Goal: Use online tool/utility: Utilize a website feature to perform a specific function

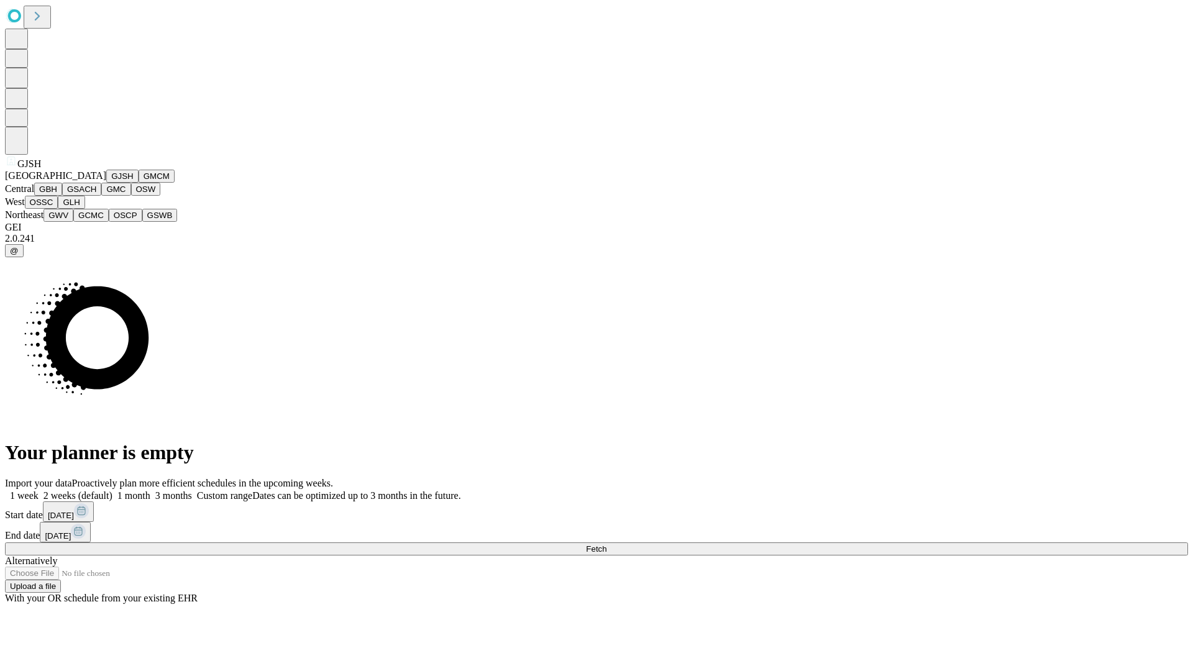
click at [106, 183] on button "GJSH" at bounding box center [122, 176] width 32 height 13
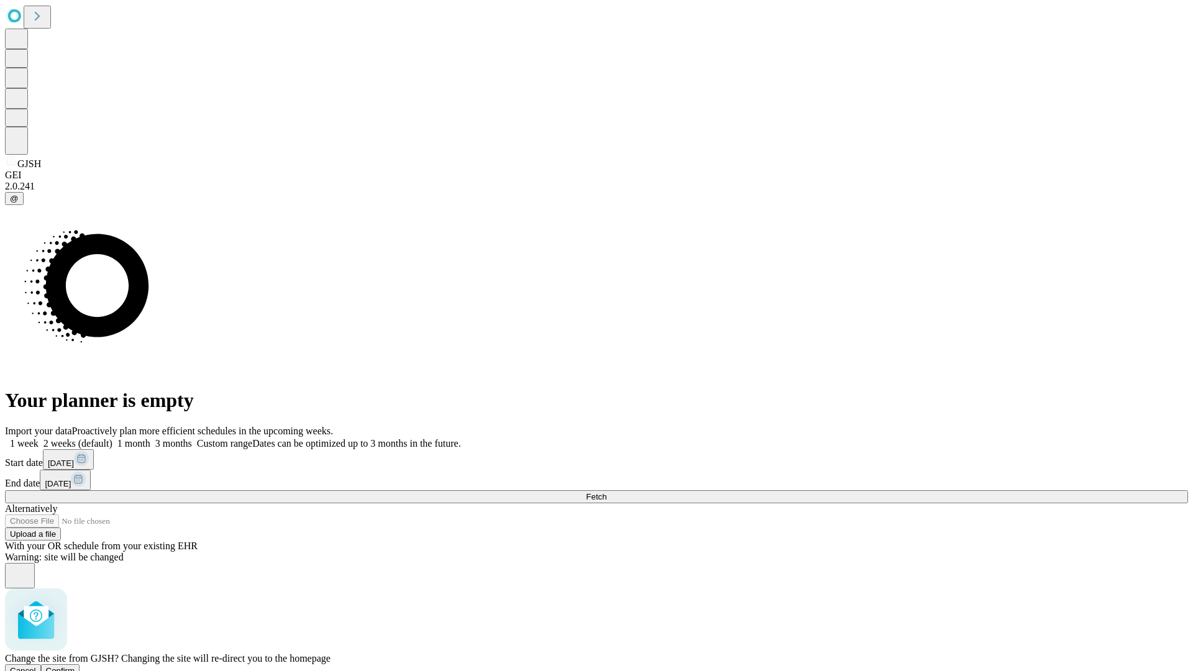
click at [75, 666] on span "Confirm" at bounding box center [60, 670] width 29 height 9
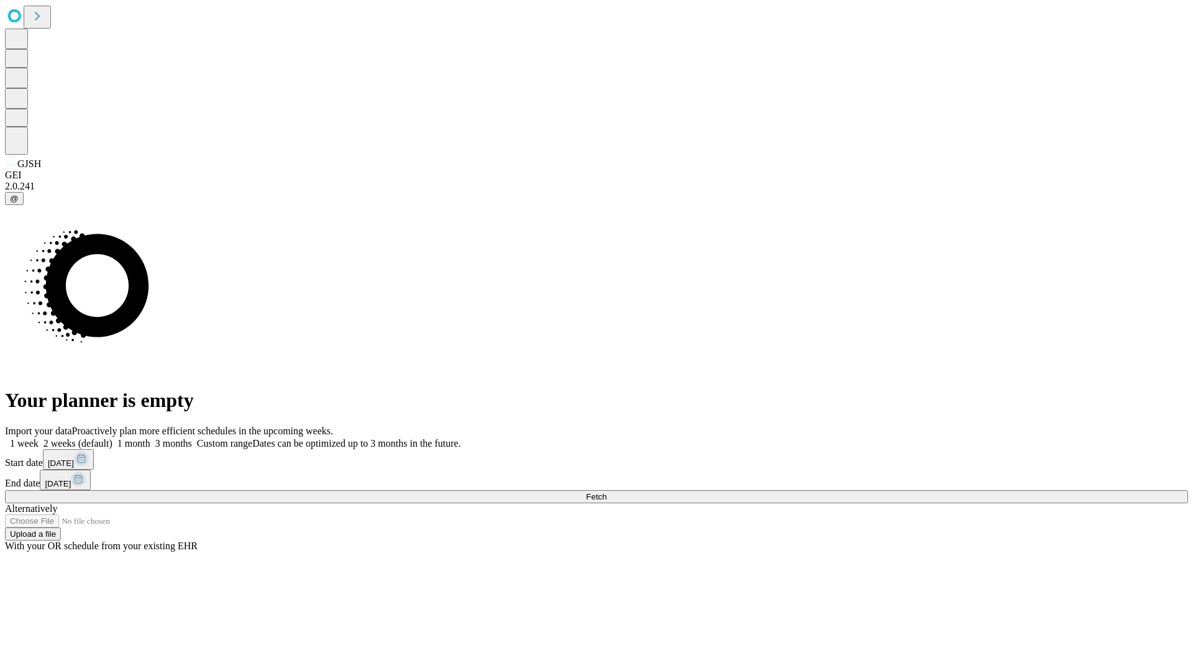
click at [112, 438] on label "2 weeks (default)" at bounding box center [76, 443] width 74 height 11
click at [606, 492] on span "Fetch" at bounding box center [596, 496] width 20 height 9
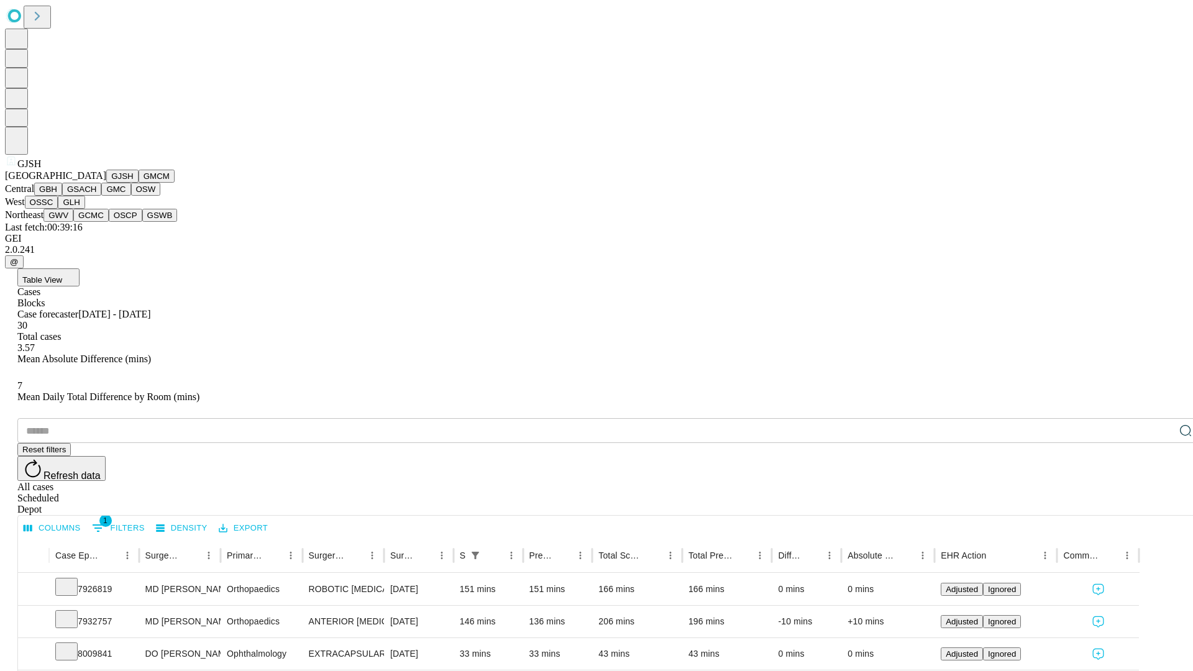
click at [139, 183] on button "GMCM" at bounding box center [157, 176] width 36 height 13
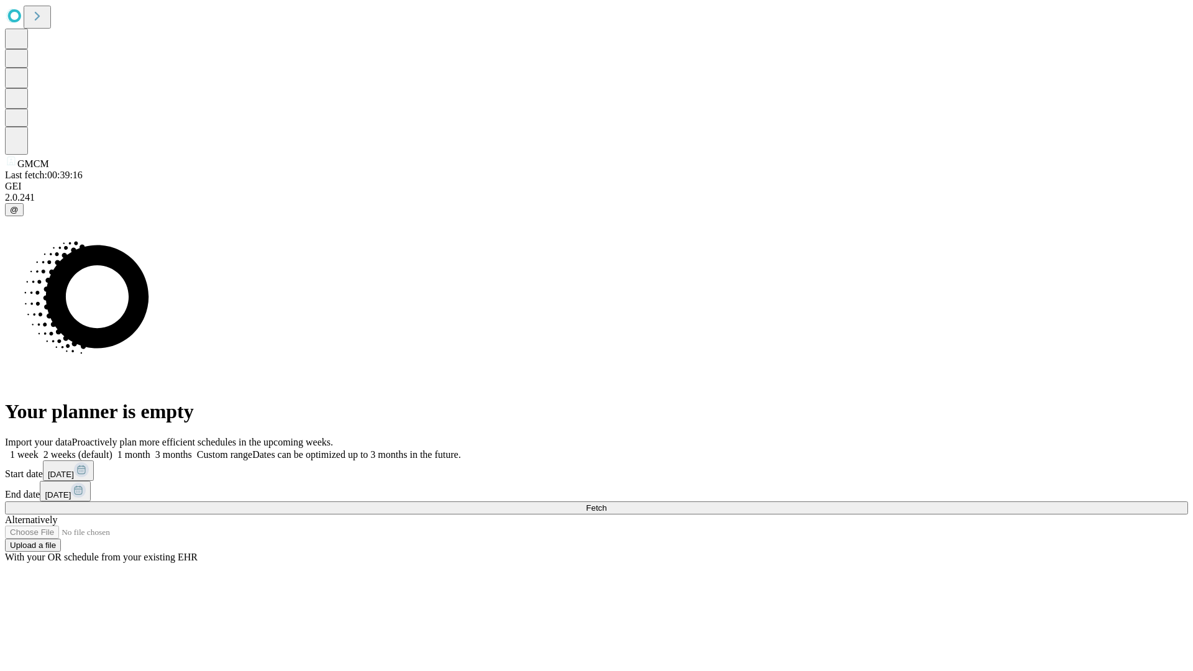
click at [112, 449] on label "2 weeks (default)" at bounding box center [76, 454] width 74 height 11
click at [606, 503] on span "Fetch" at bounding box center [596, 507] width 20 height 9
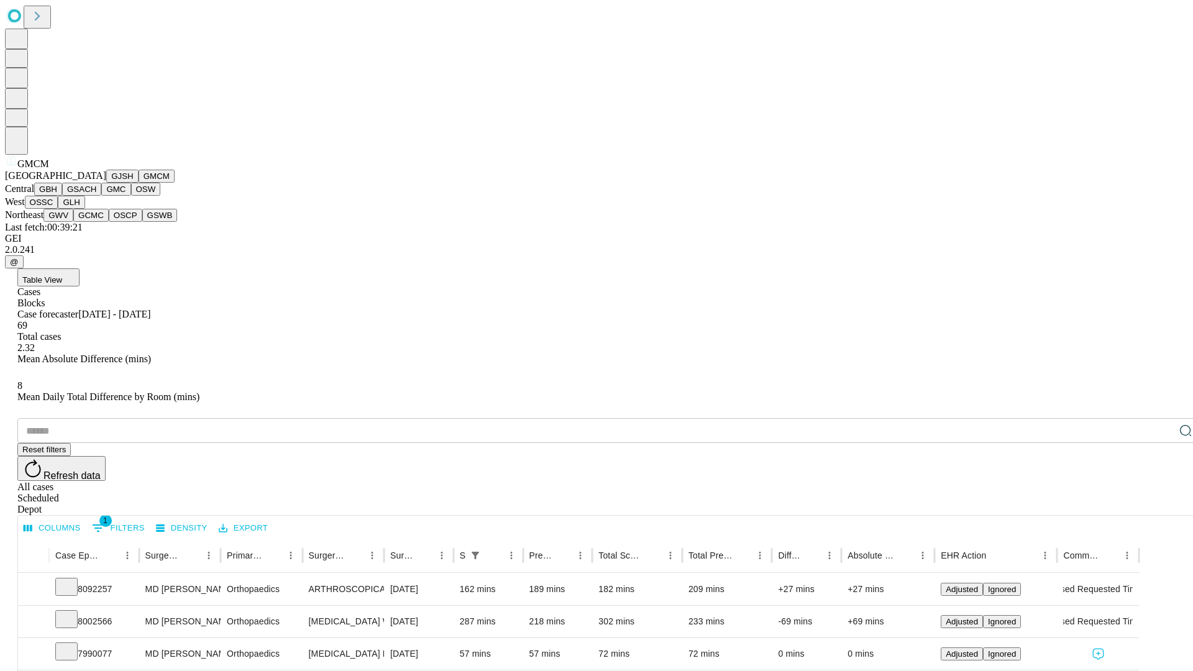
click at [62, 196] on button "GBH" at bounding box center [48, 189] width 28 height 13
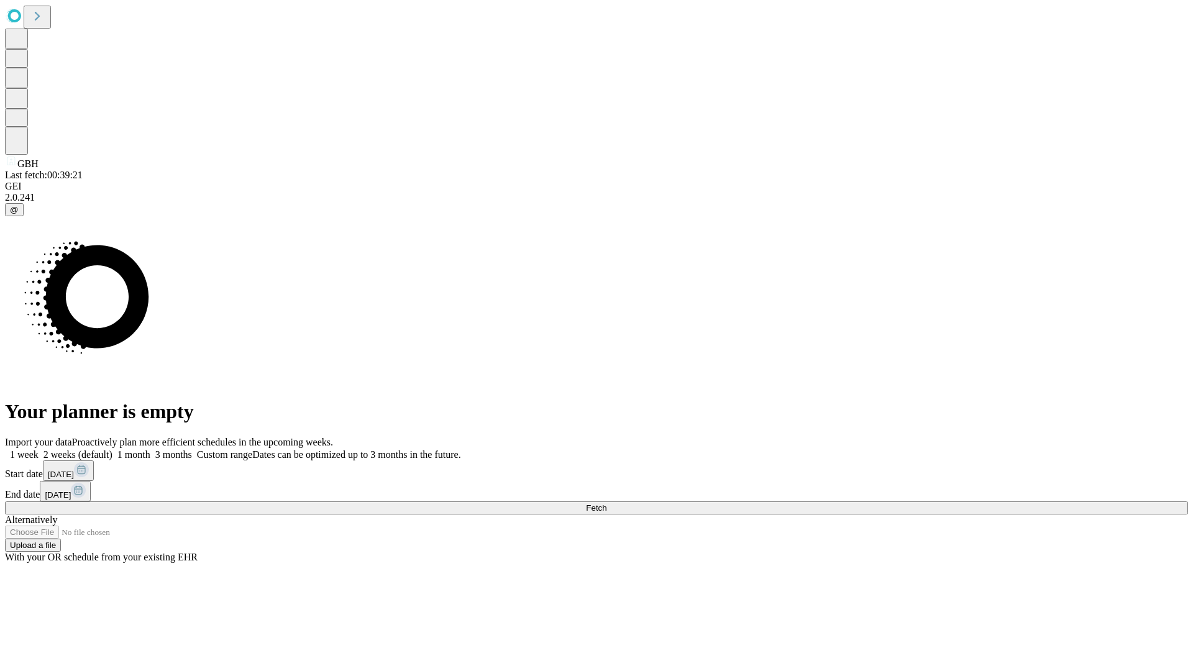
click at [112, 449] on label "2 weeks (default)" at bounding box center [76, 454] width 74 height 11
click at [606, 503] on span "Fetch" at bounding box center [596, 507] width 20 height 9
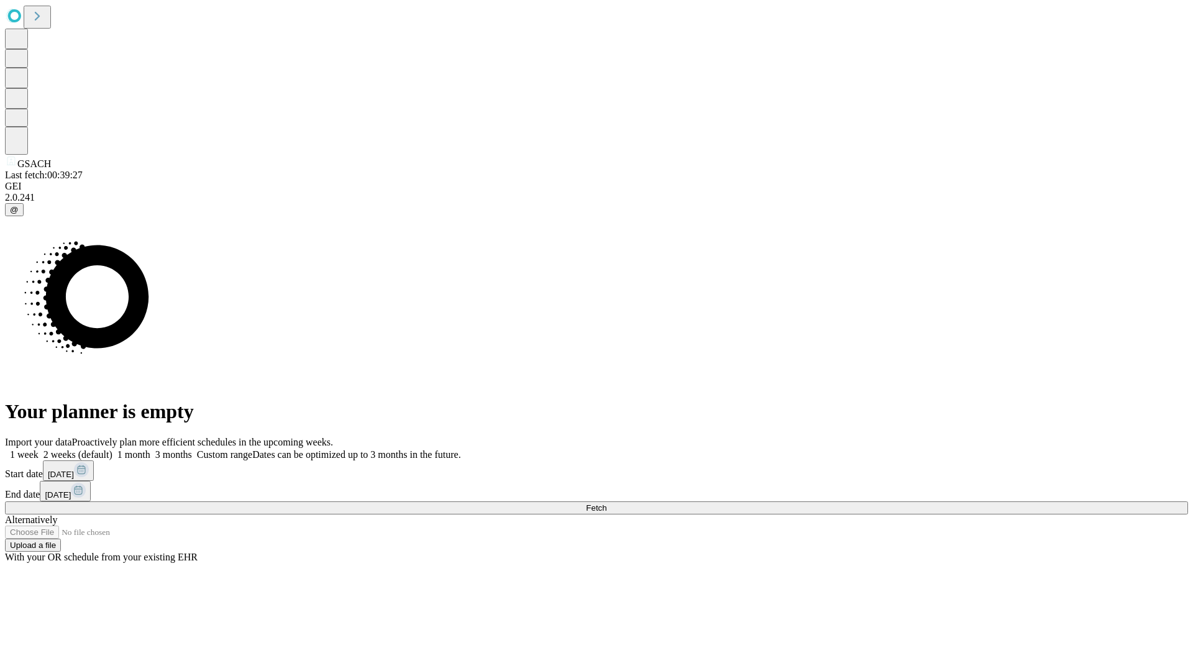
click at [112, 449] on label "2 weeks (default)" at bounding box center [76, 454] width 74 height 11
click at [606, 503] on span "Fetch" at bounding box center [596, 507] width 20 height 9
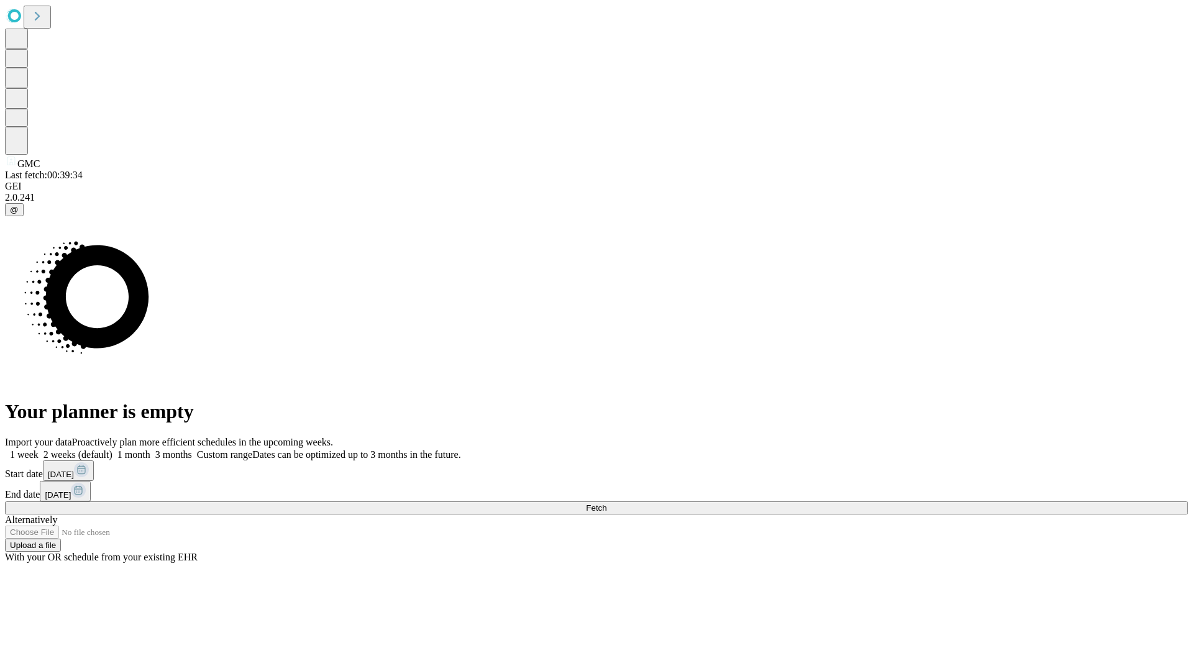
click at [112, 449] on label "2 weeks (default)" at bounding box center [76, 454] width 74 height 11
click at [606, 503] on span "Fetch" at bounding box center [596, 507] width 20 height 9
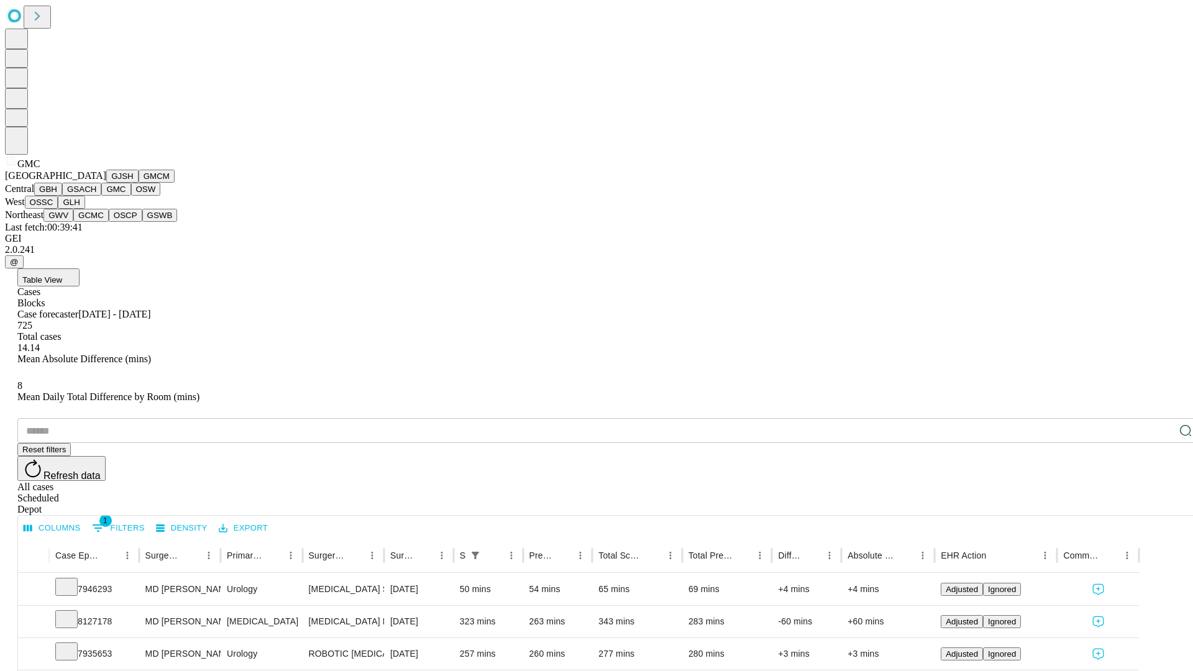
click at [131, 196] on button "OSW" at bounding box center [146, 189] width 30 height 13
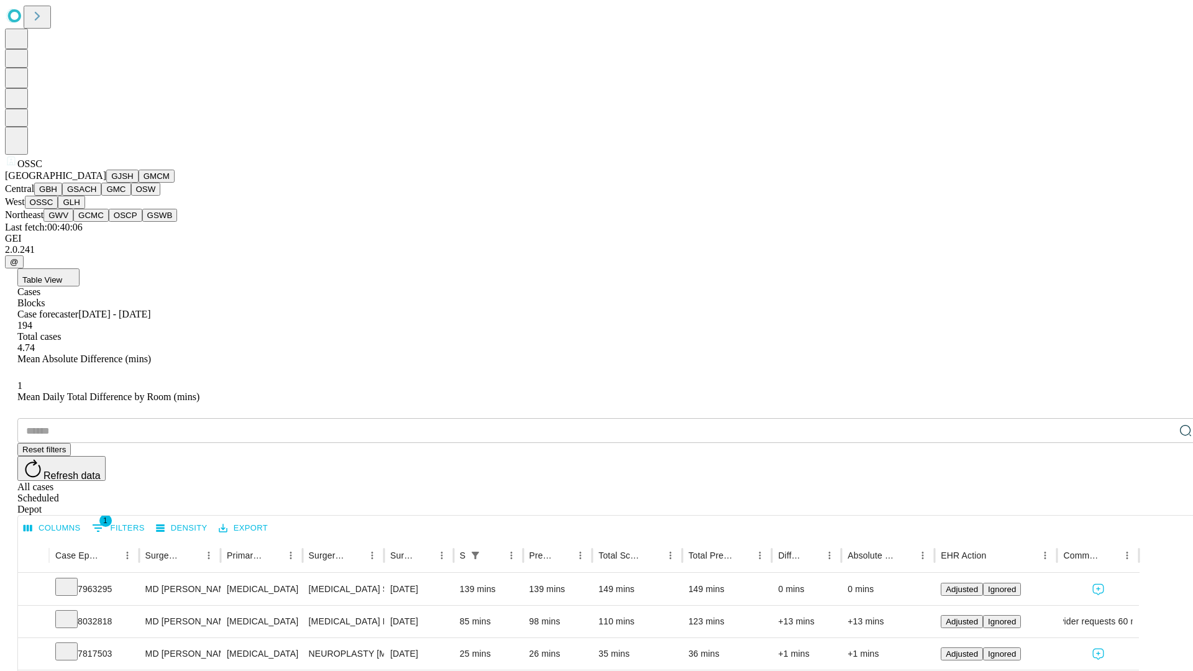
click at [84, 209] on button "GLH" at bounding box center [71, 202] width 27 height 13
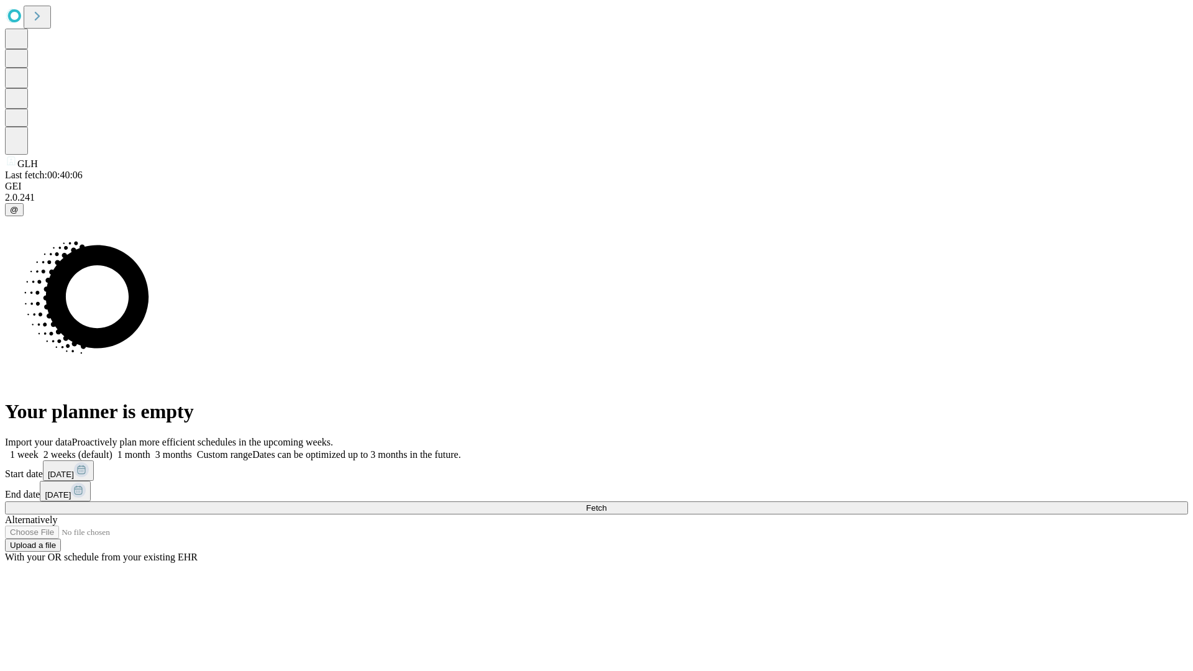
click at [112, 449] on label "2 weeks (default)" at bounding box center [76, 454] width 74 height 11
click at [606, 503] on span "Fetch" at bounding box center [596, 507] width 20 height 9
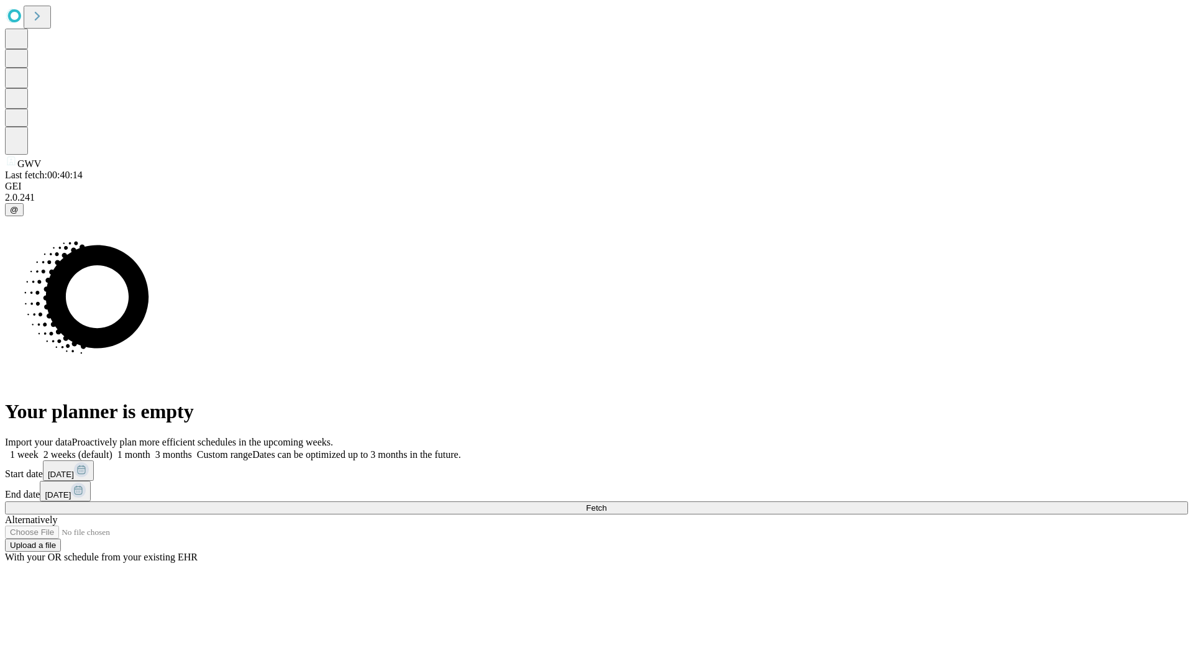
click at [112, 449] on label "2 weeks (default)" at bounding box center [76, 454] width 74 height 11
click at [606, 503] on span "Fetch" at bounding box center [596, 507] width 20 height 9
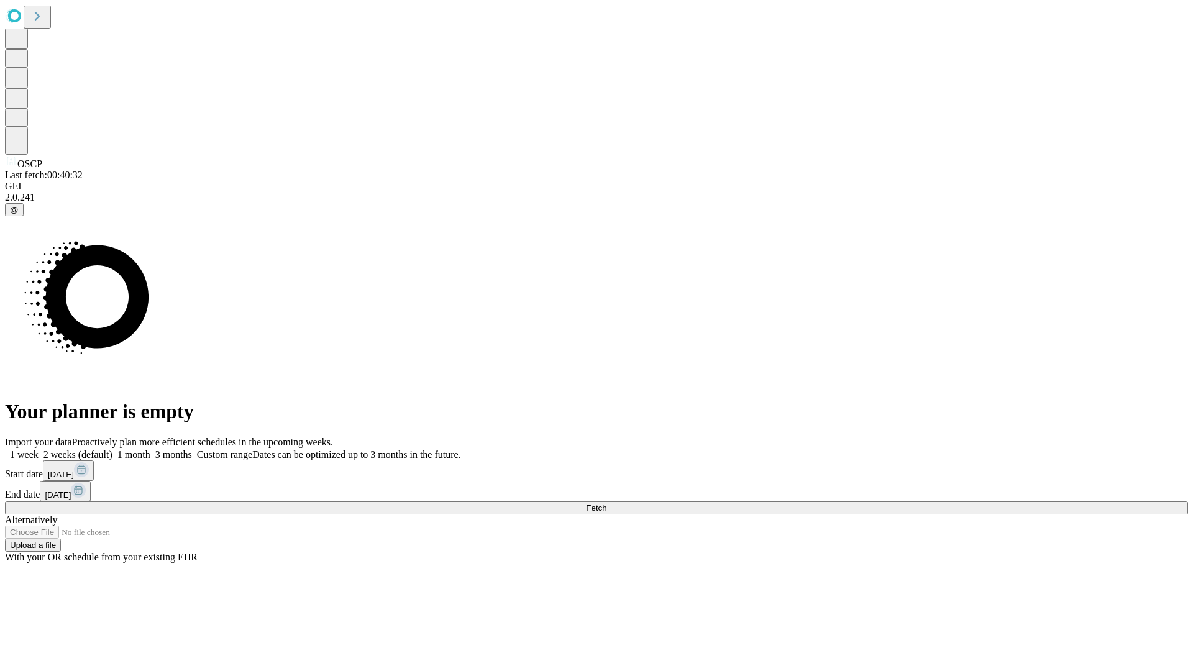
click at [112, 449] on label "2 weeks (default)" at bounding box center [76, 454] width 74 height 11
click at [606, 503] on span "Fetch" at bounding box center [596, 507] width 20 height 9
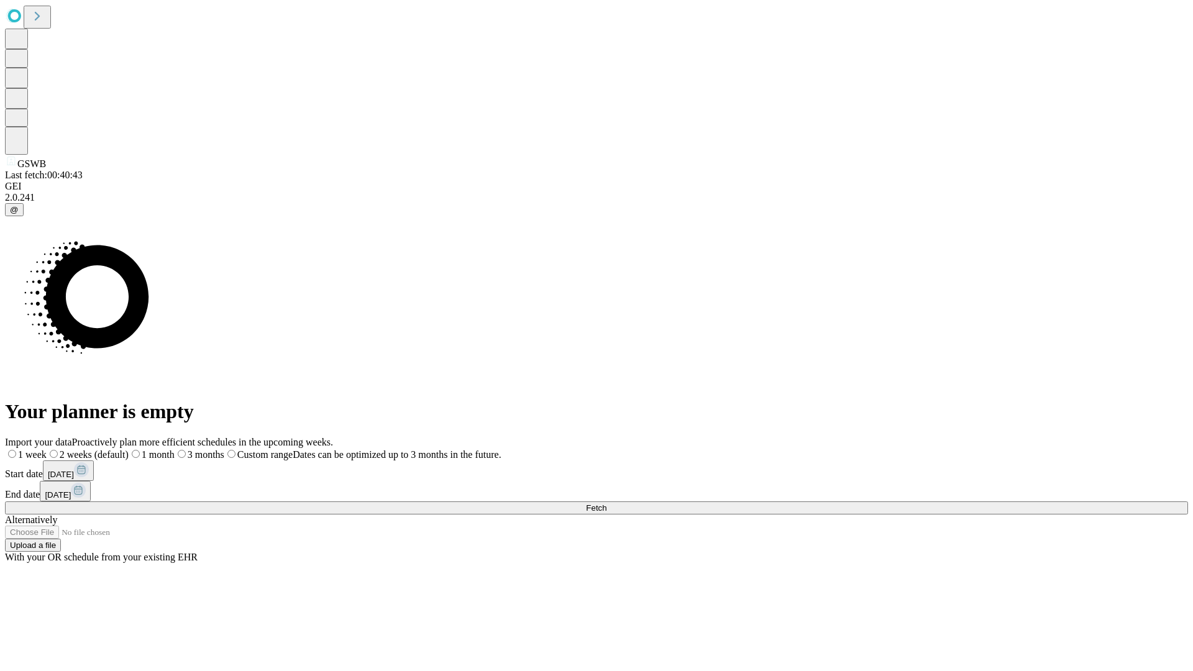
click at [129, 449] on label "2 weeks (default)" at bounding box center [88, 454] width 82 height 11
click at [606, 503] on span "Fetch" at bounding box center [596, 507] width 20 height 9
